Goal: Information Seeking & Learning: Find specific fact

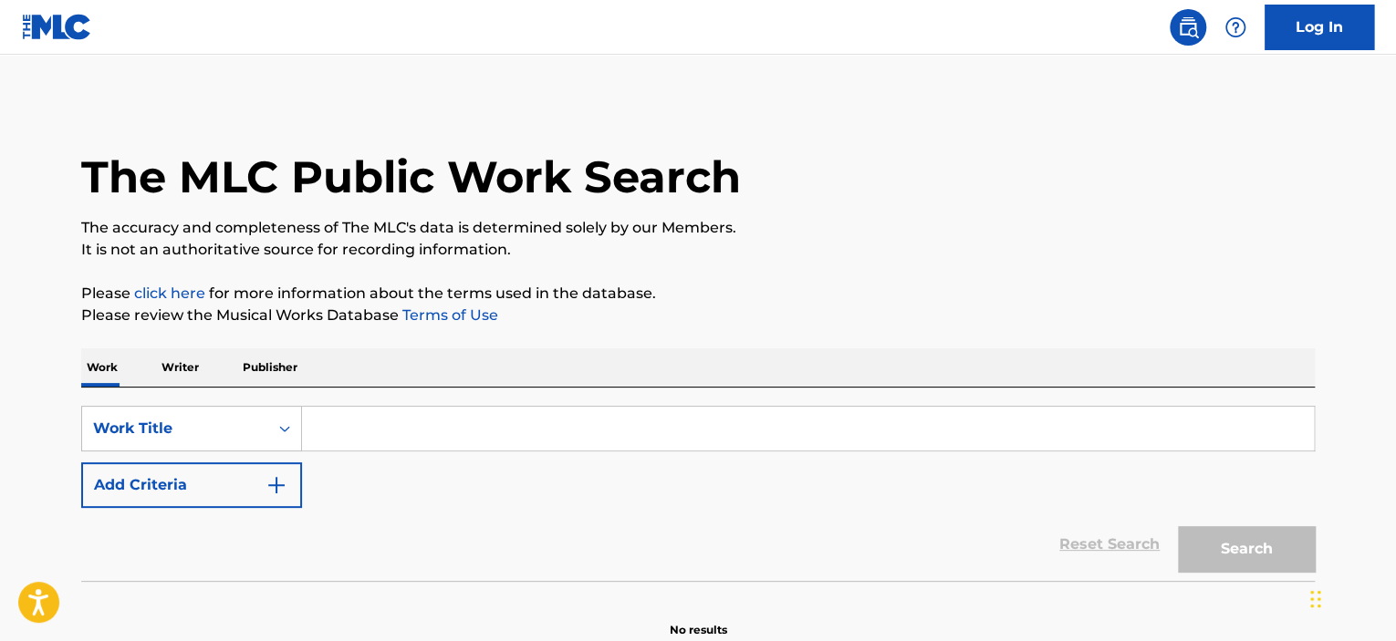
click at [375, 426] on input "Search Form" at bounding box center [808, 429] width 1012 height 44
paste input "Quaker Odo"
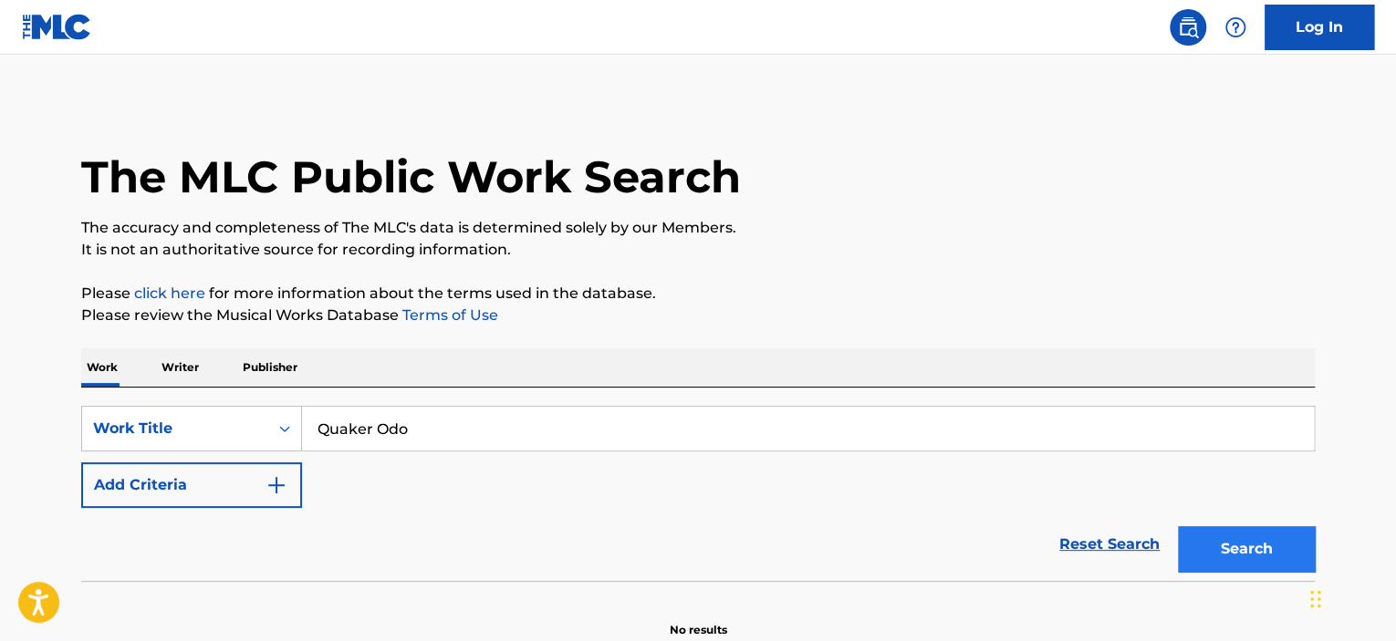
type input "Quaker Odo"
click at [1226, 531] on div "Search" at bounding box center [1242, 544] width 146 height 73
click at [1226, 538] on button "Search" at bounding box center [1246, 549] width 137 height 46
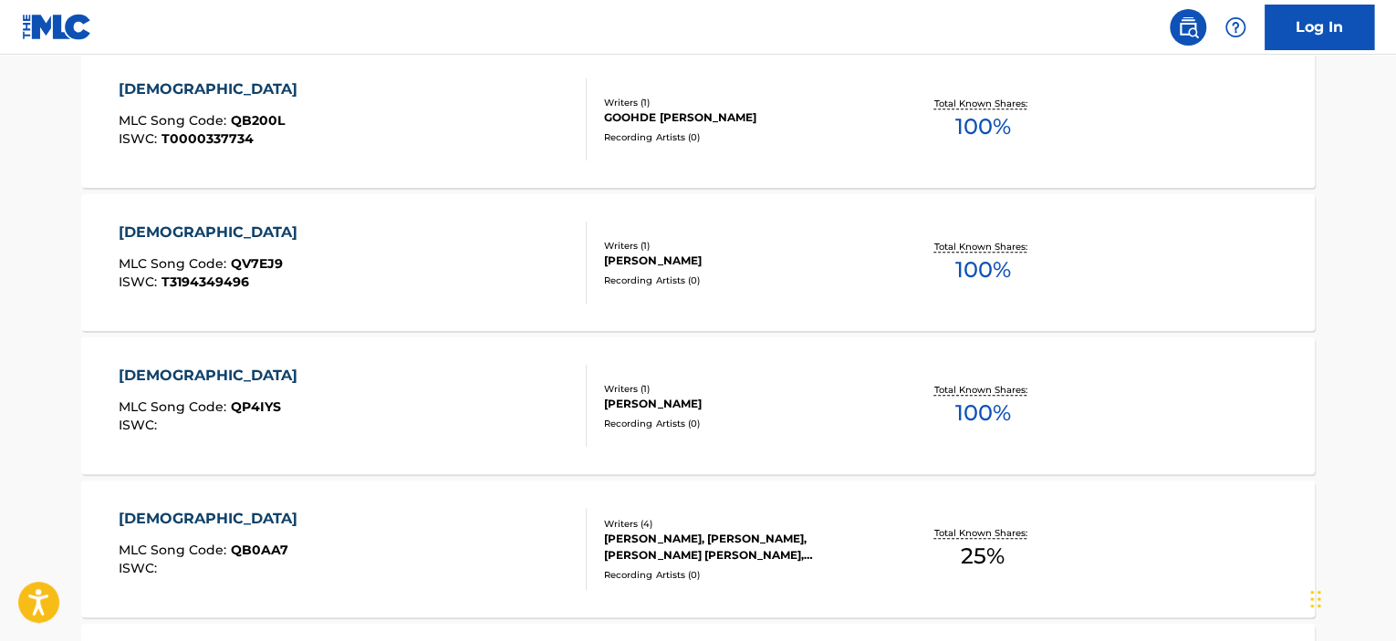
scroll to position [609, 0]
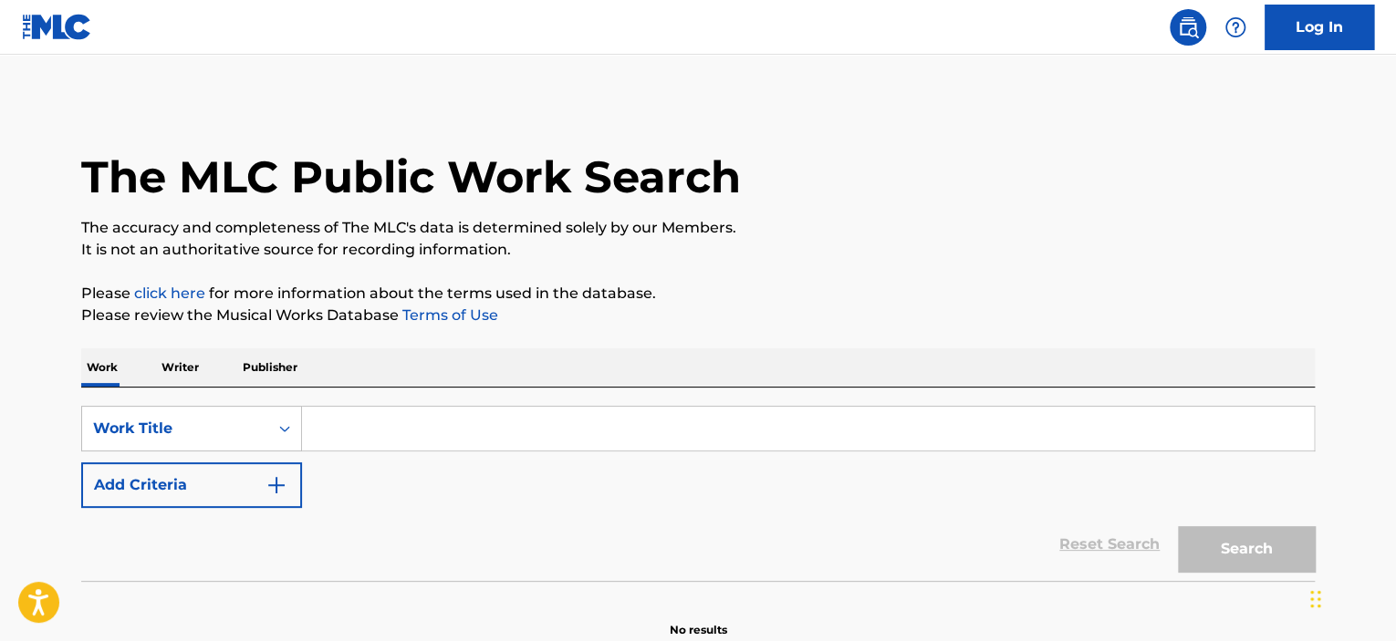
click at [475, 419] on input "Search Form" at bounding box center [808, 429] width 1012 height 44
paste input "Passage Terminated"
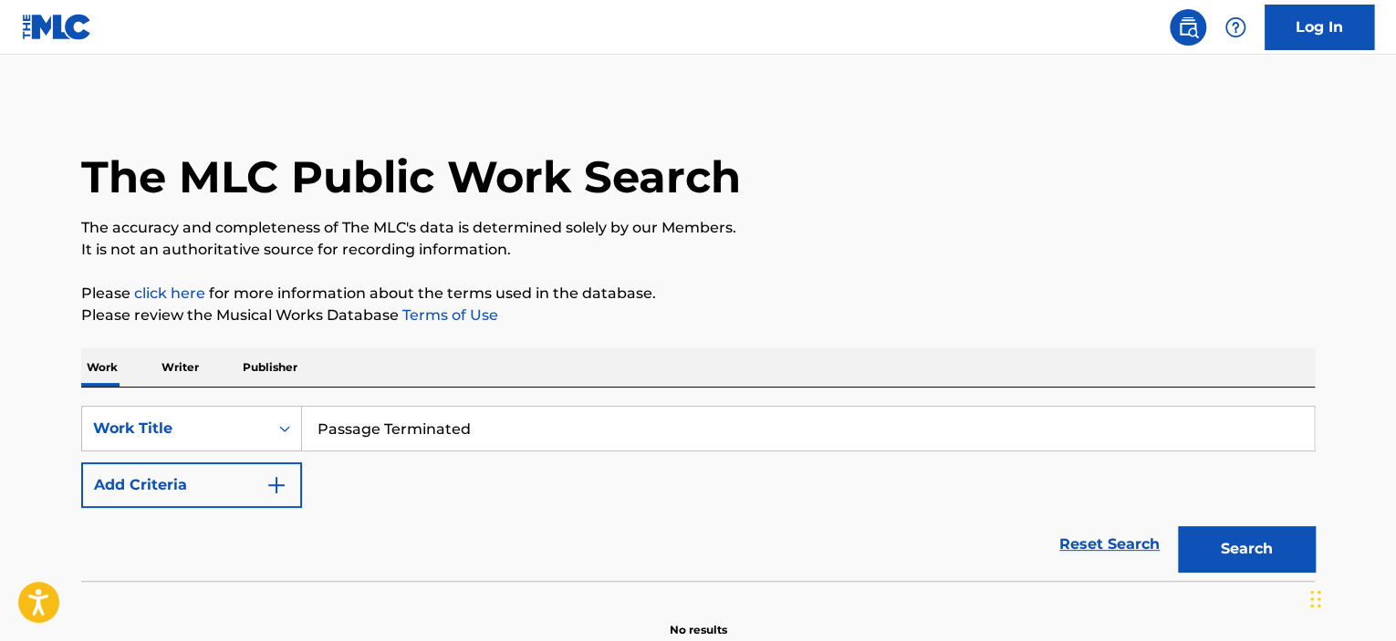
type input "Passage Terminated"
click at [1178, 526] on button "Search" at bounding box center [1246, 549] width 137 height 46
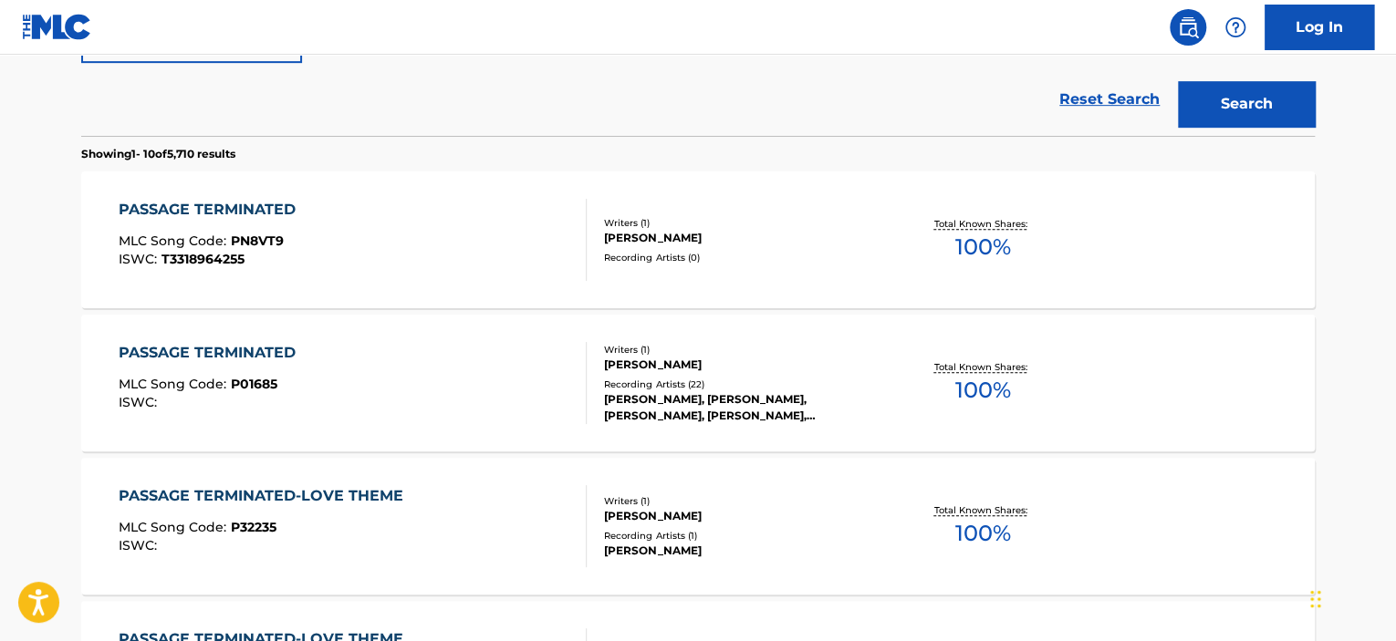
scroll to position [456, 0]
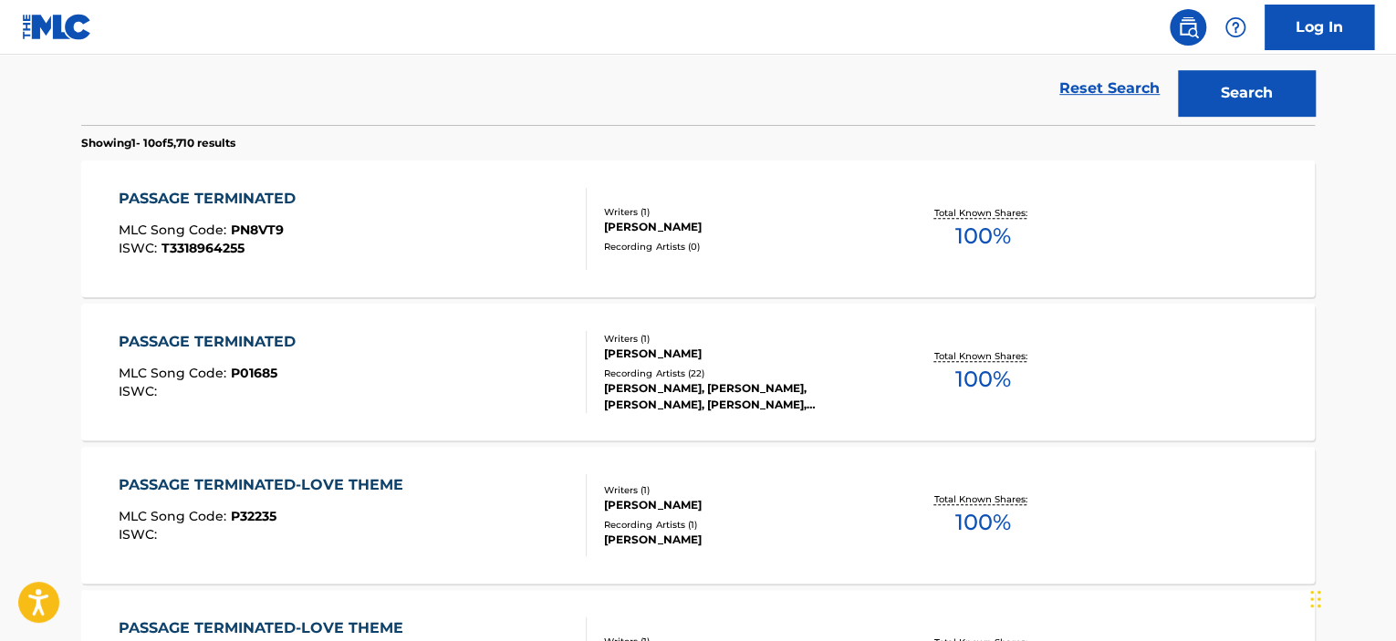
click at [504, 394] on div "PASSAGE TERMINATED MLC Song Code : P01685 ISWC :" at bounding box center [353, 372] width 469 height 82
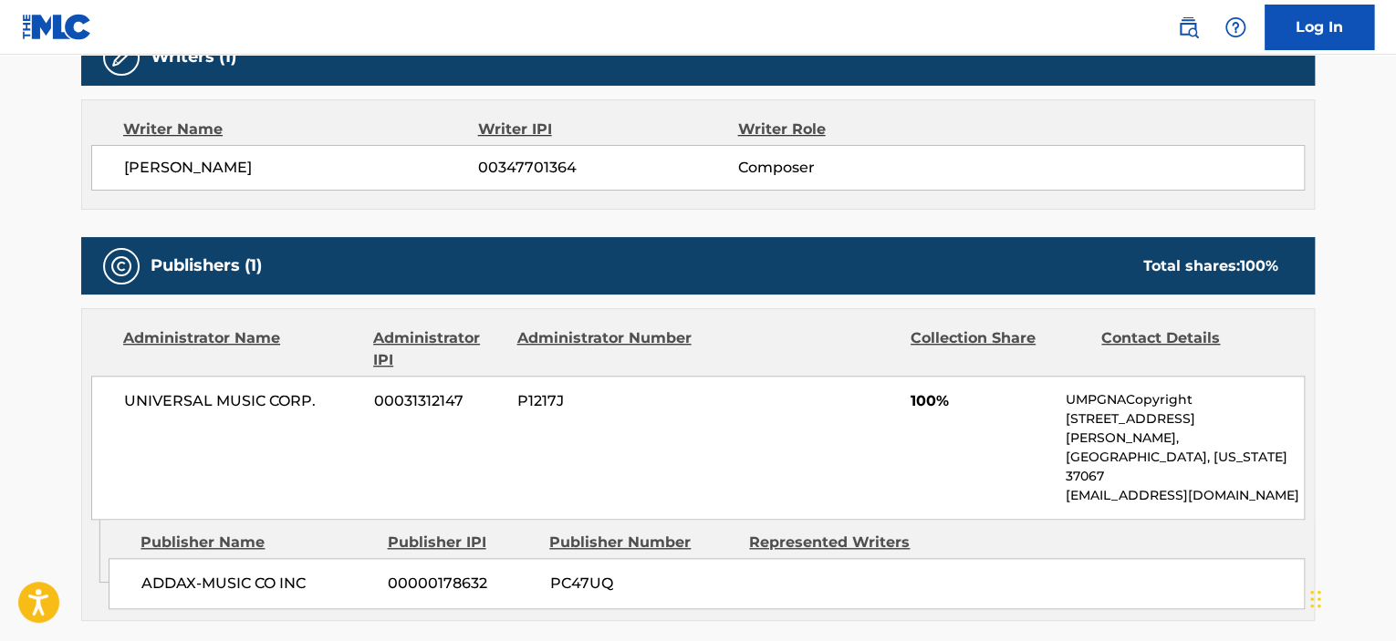
scroll to position [639, 0]
